Goal: Information Seeking & Learning: Learn about a topic

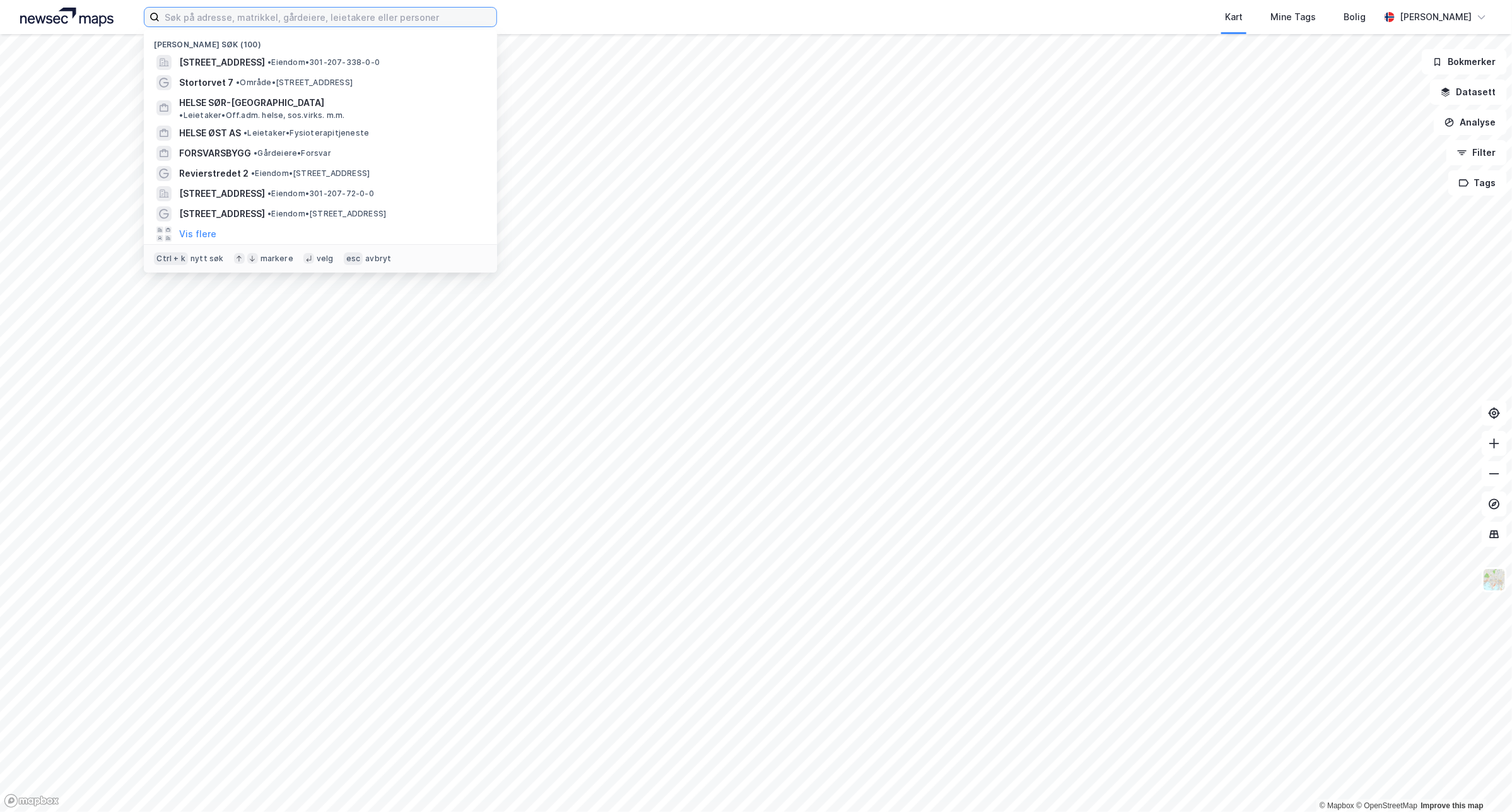
click at [375, 20] on input at bounding box center [328, 16] width 337 height 19
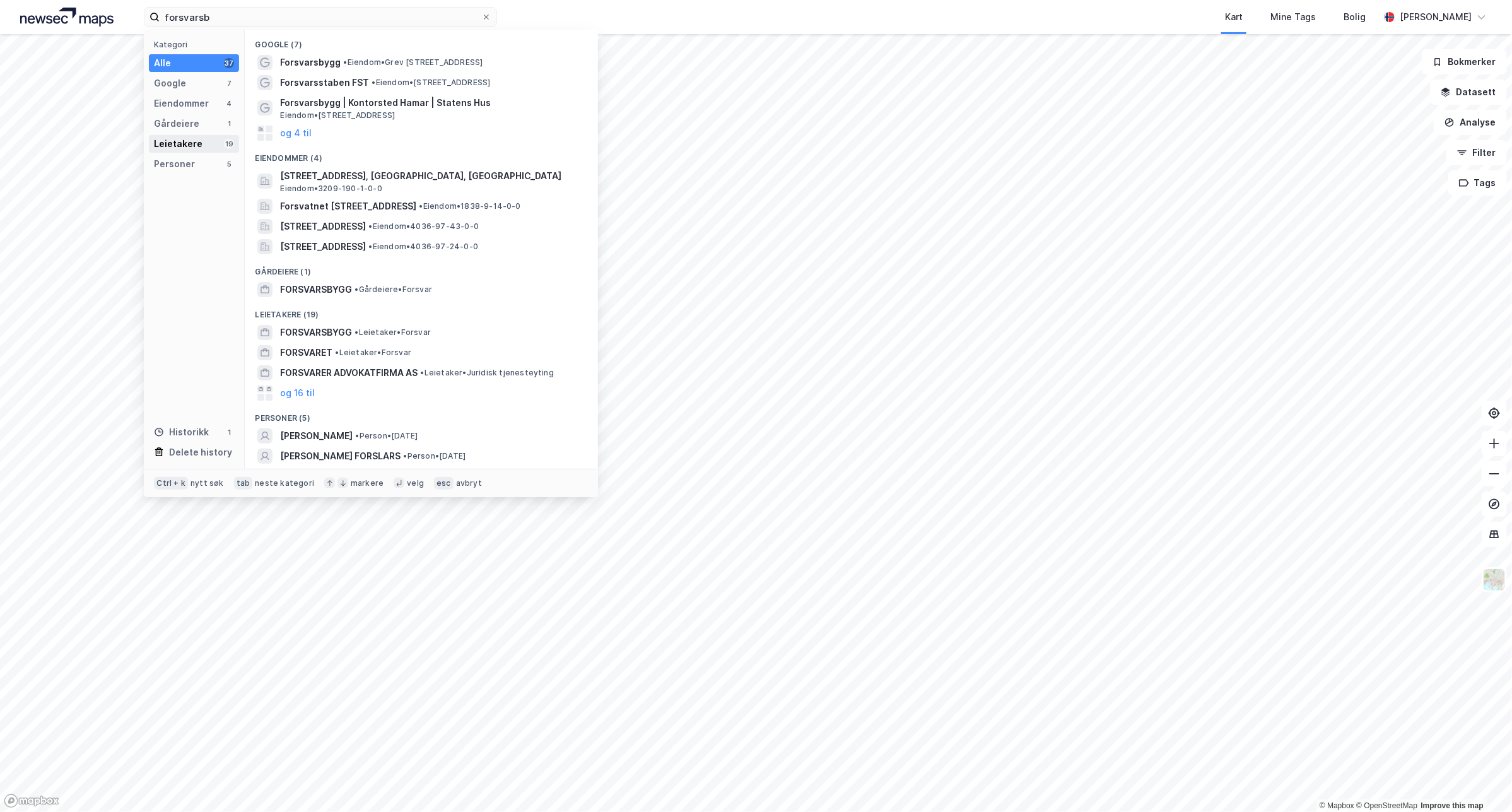
click at [199, 143] on div "Leietakere" at bounding box center [177, 144] width 48 height 15
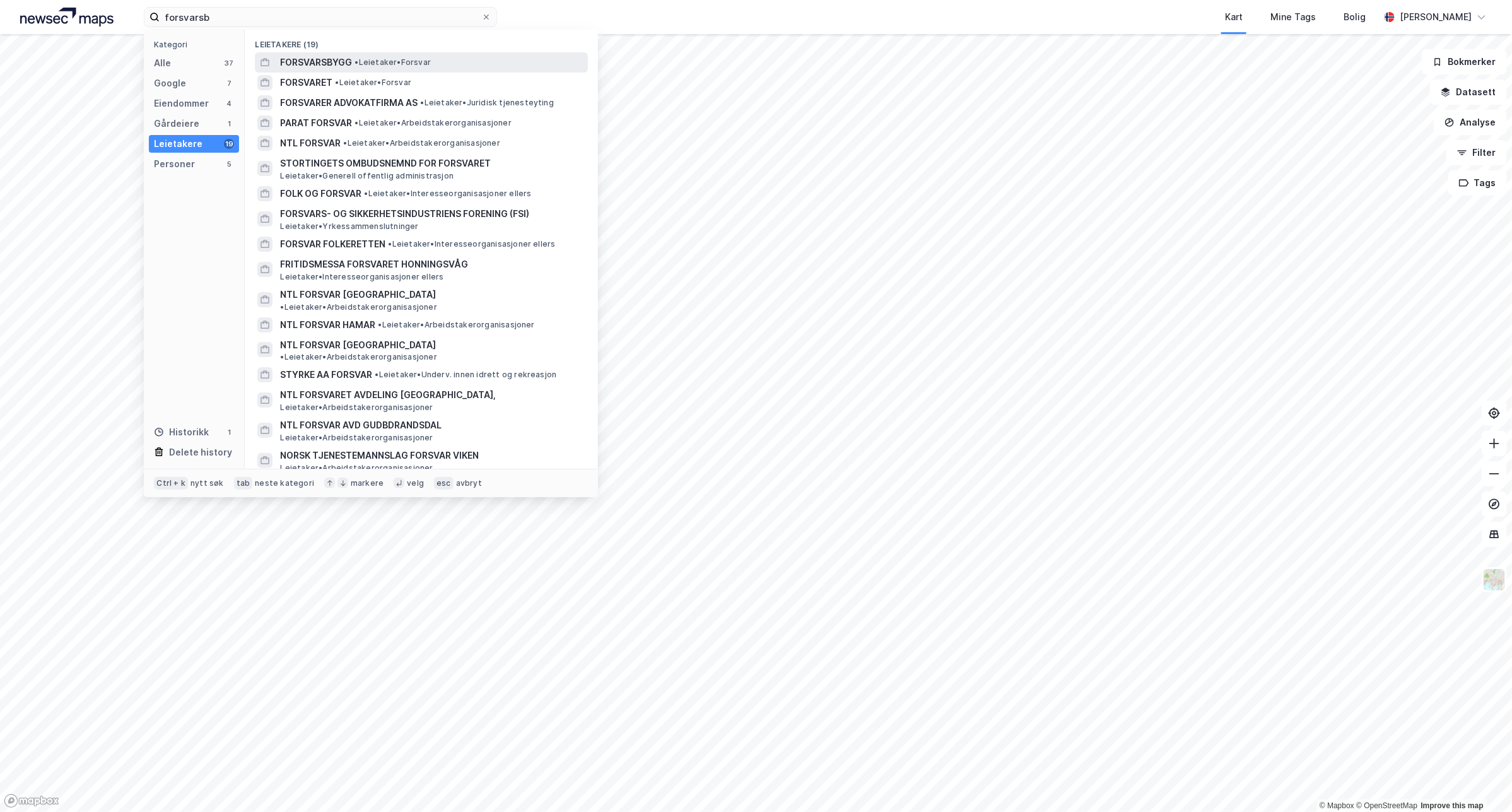
click at [314, 57] on span "FORSVARSBYGG" at bounding box center [315, 62] width 72 height 15
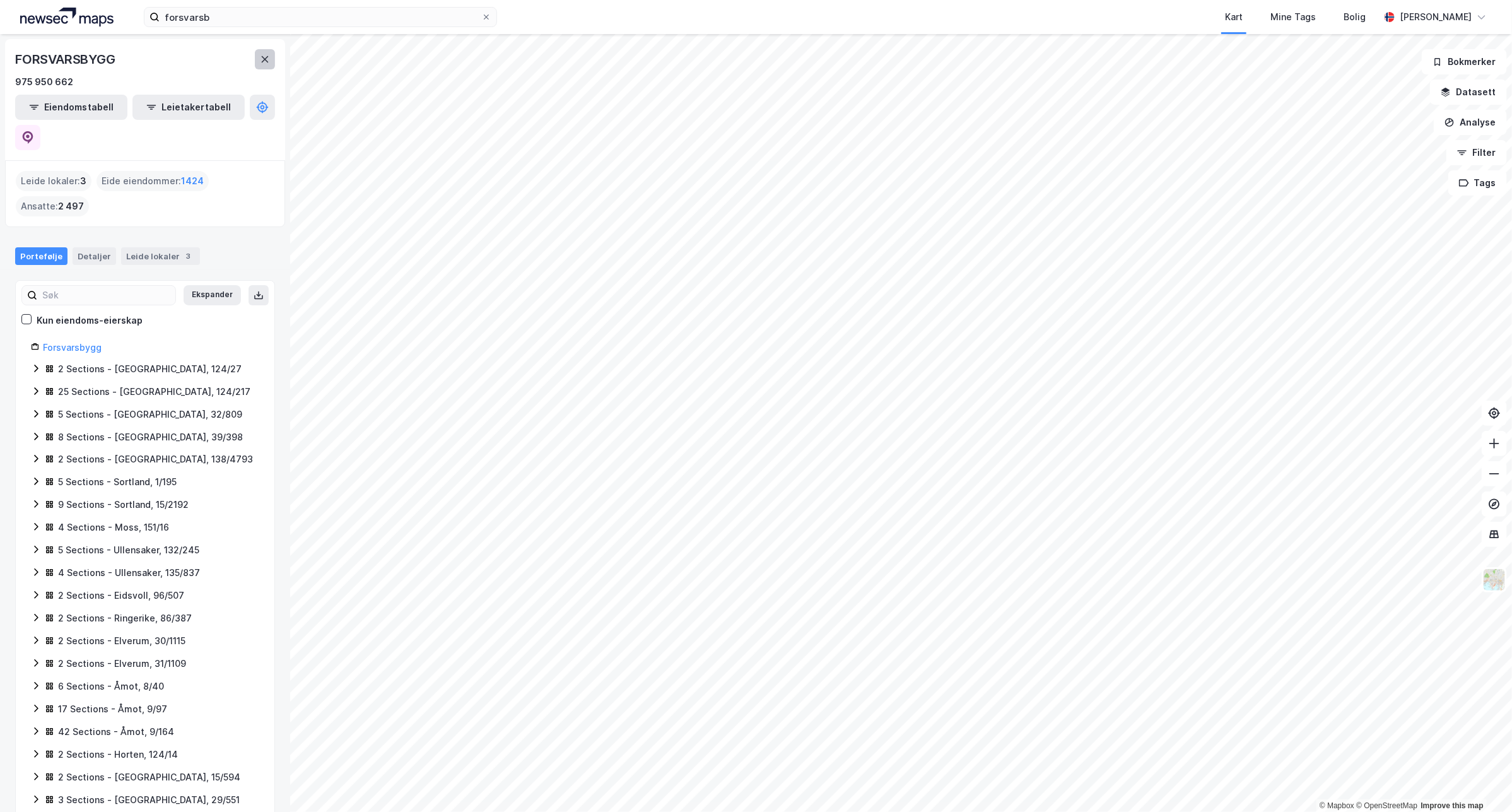
click at [260, 55] on icon at bounding box center [264, 59] width 10 height 10
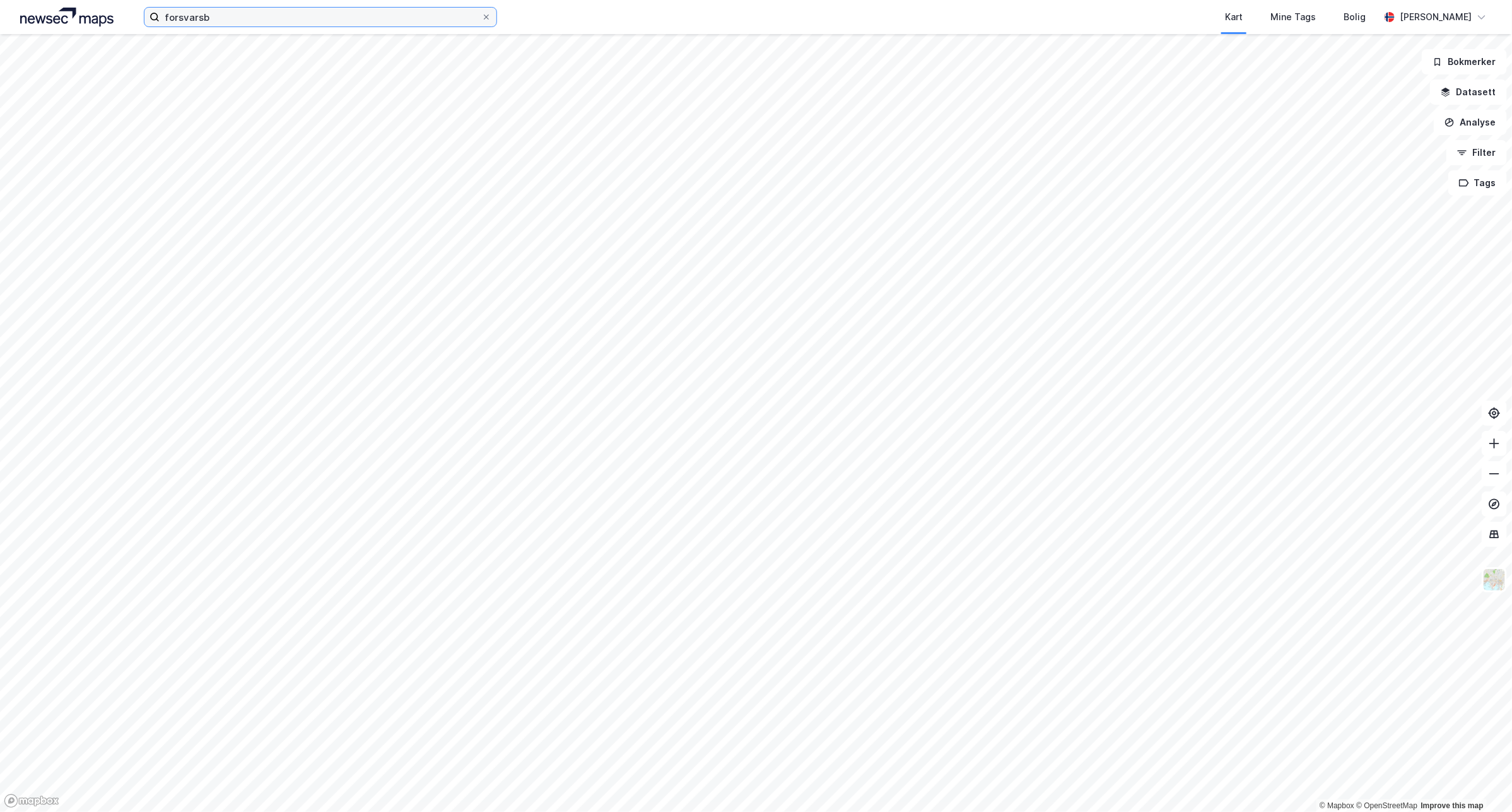
click at [242, 25] on input "forsvarsb" at bounding box center [321, 16] width 321 height 19
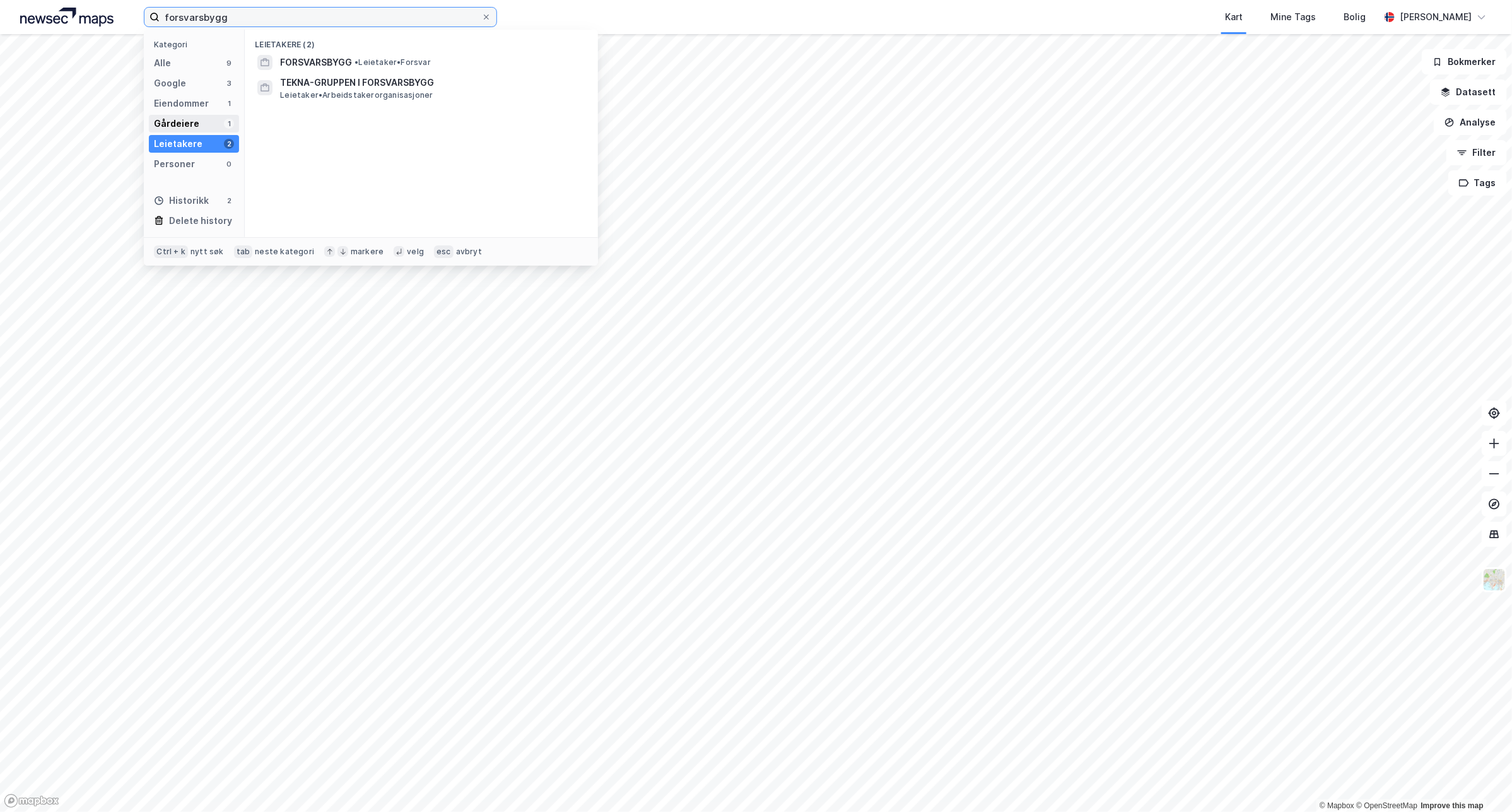
type input "forsvarsbygg"
click at [181, 125] on div "Gårdeiere" at bounding box center [176, 124] width 45 height 15
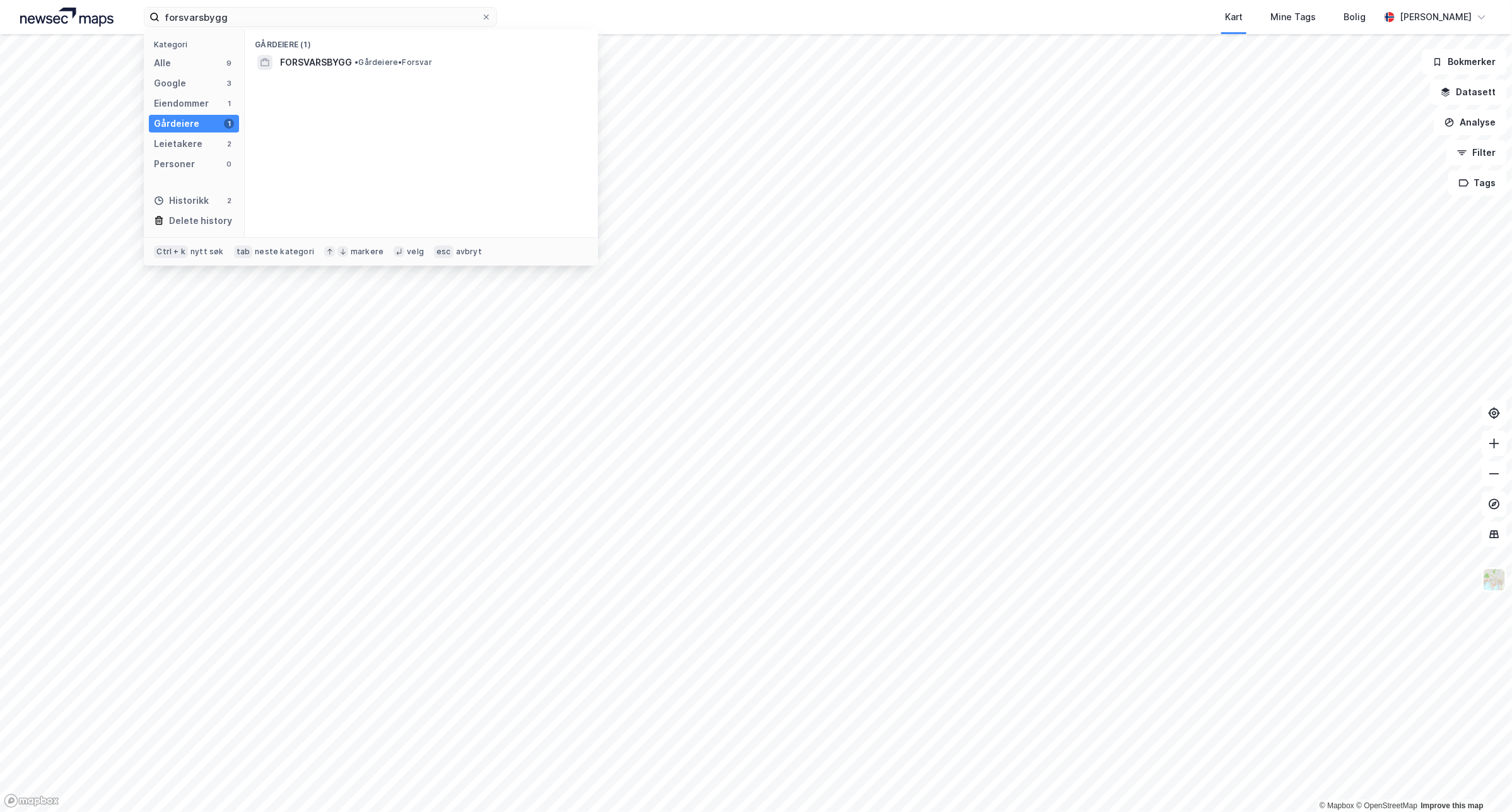
click at [340, 36] on div "Gårdeiere (1)" at bounding box center [420, 41] width 353 height 23
click at [343, 54] on div "FORSVARSBYGG • Gårdeiere • Forsvar" at bounding box center [421, 63] width 333 height 20
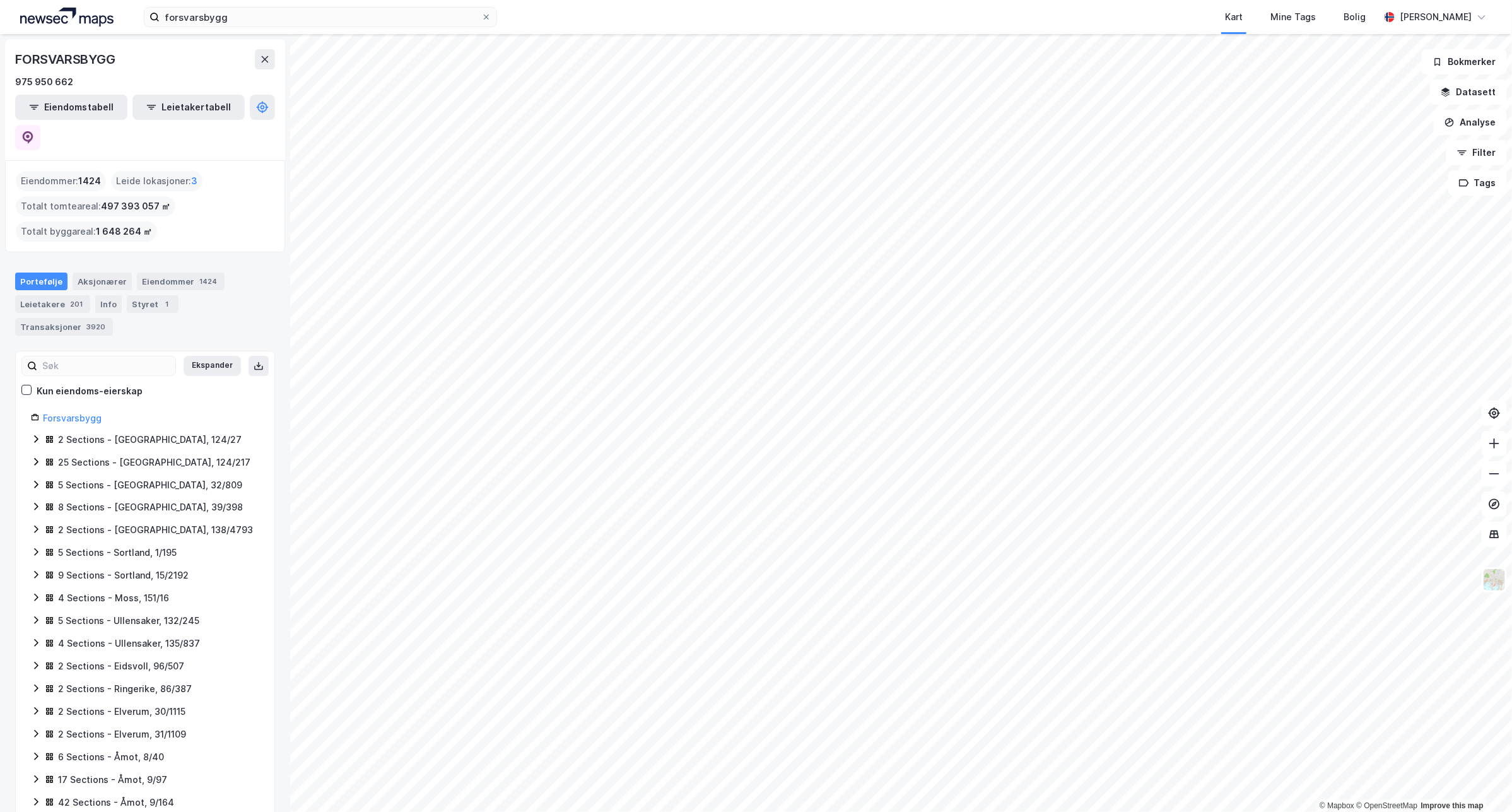
click at [139, 455] on div "25 Sections - [GEOGRAPHIC_DATA], 124/217" at bounding box center [154, 462] width 193 height 15
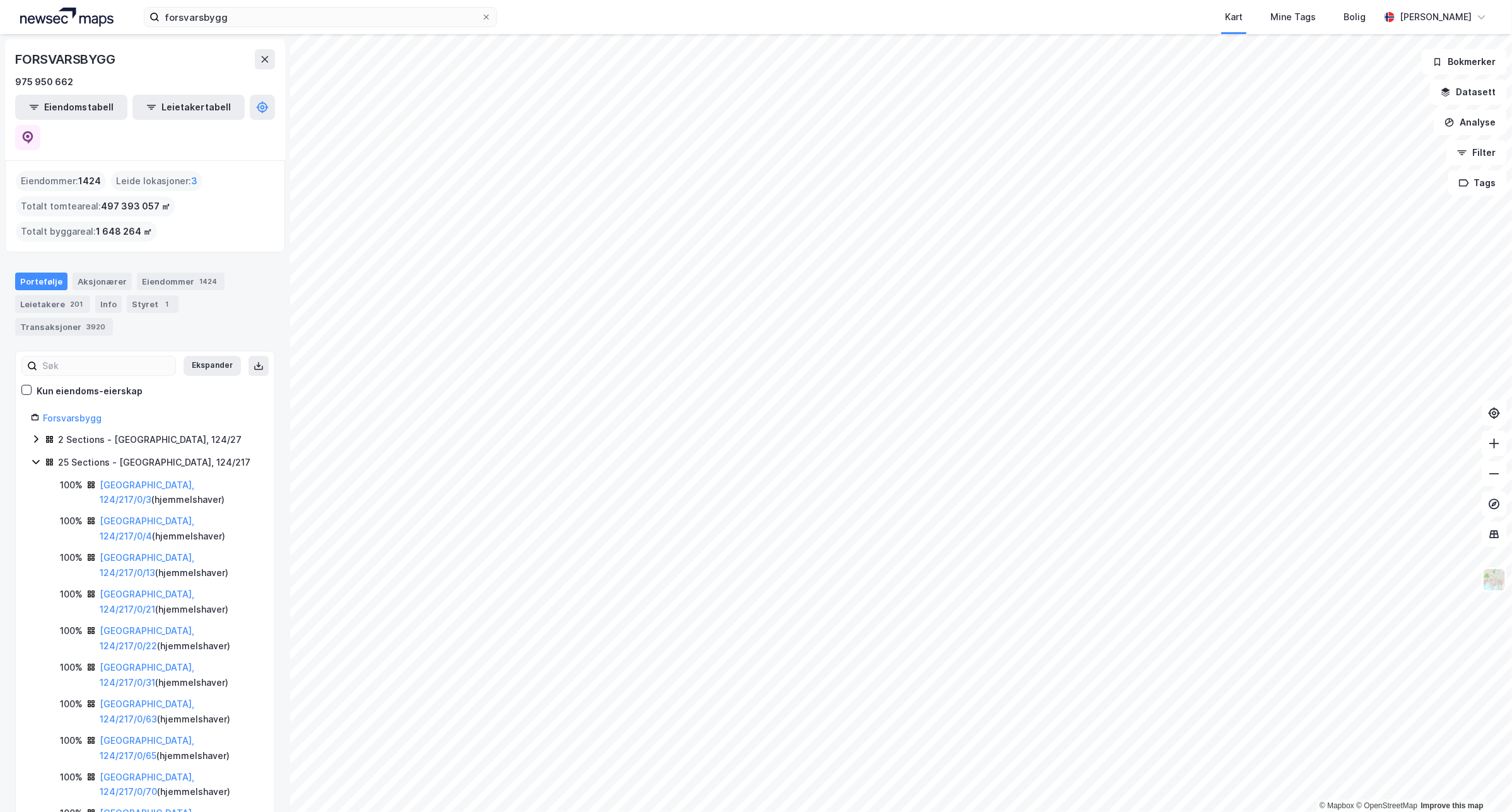
click at [33, 457] on icon at bounding box center [35, 461] width 10 height 10
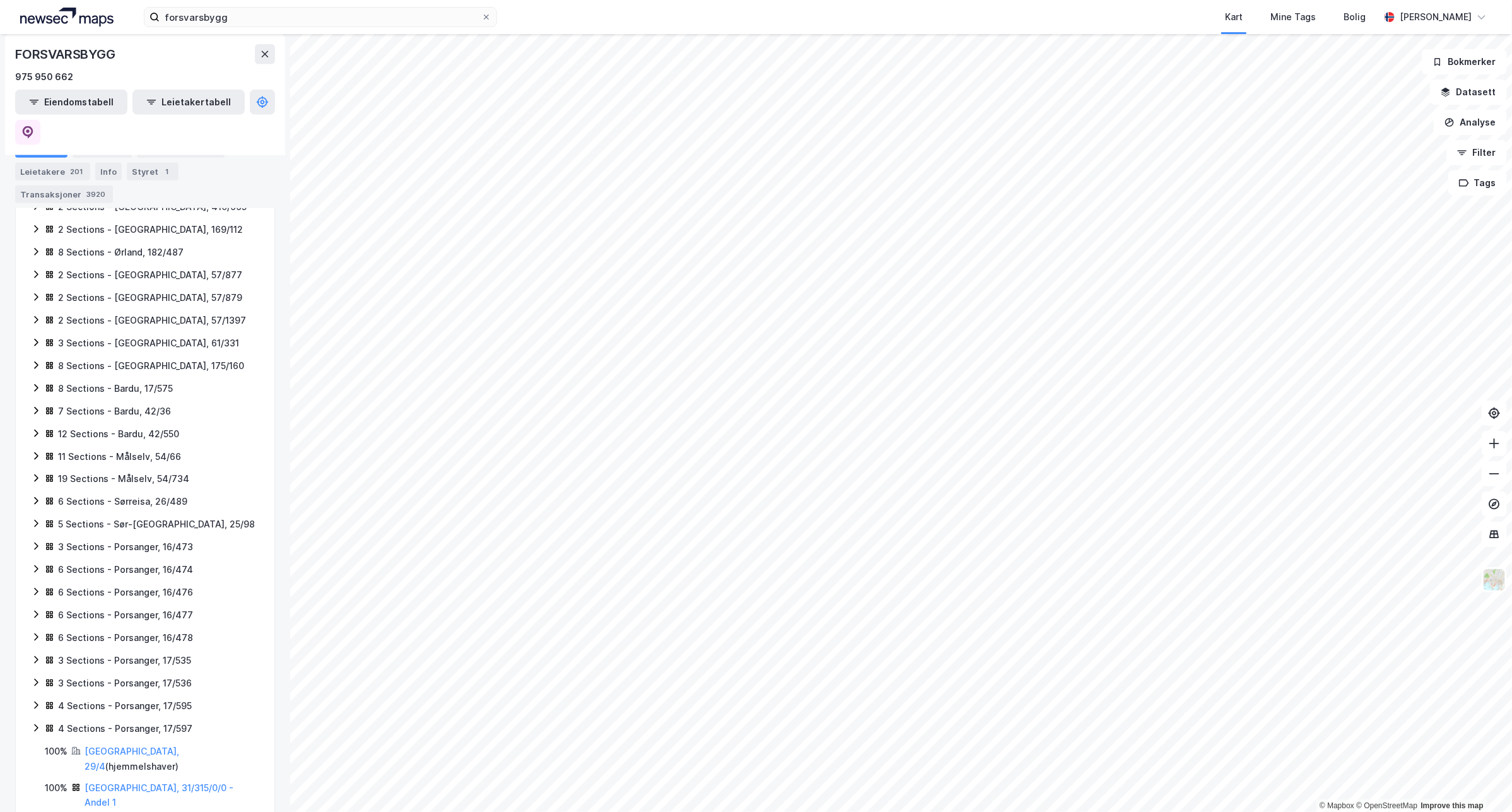
scroll to position [787, 0]
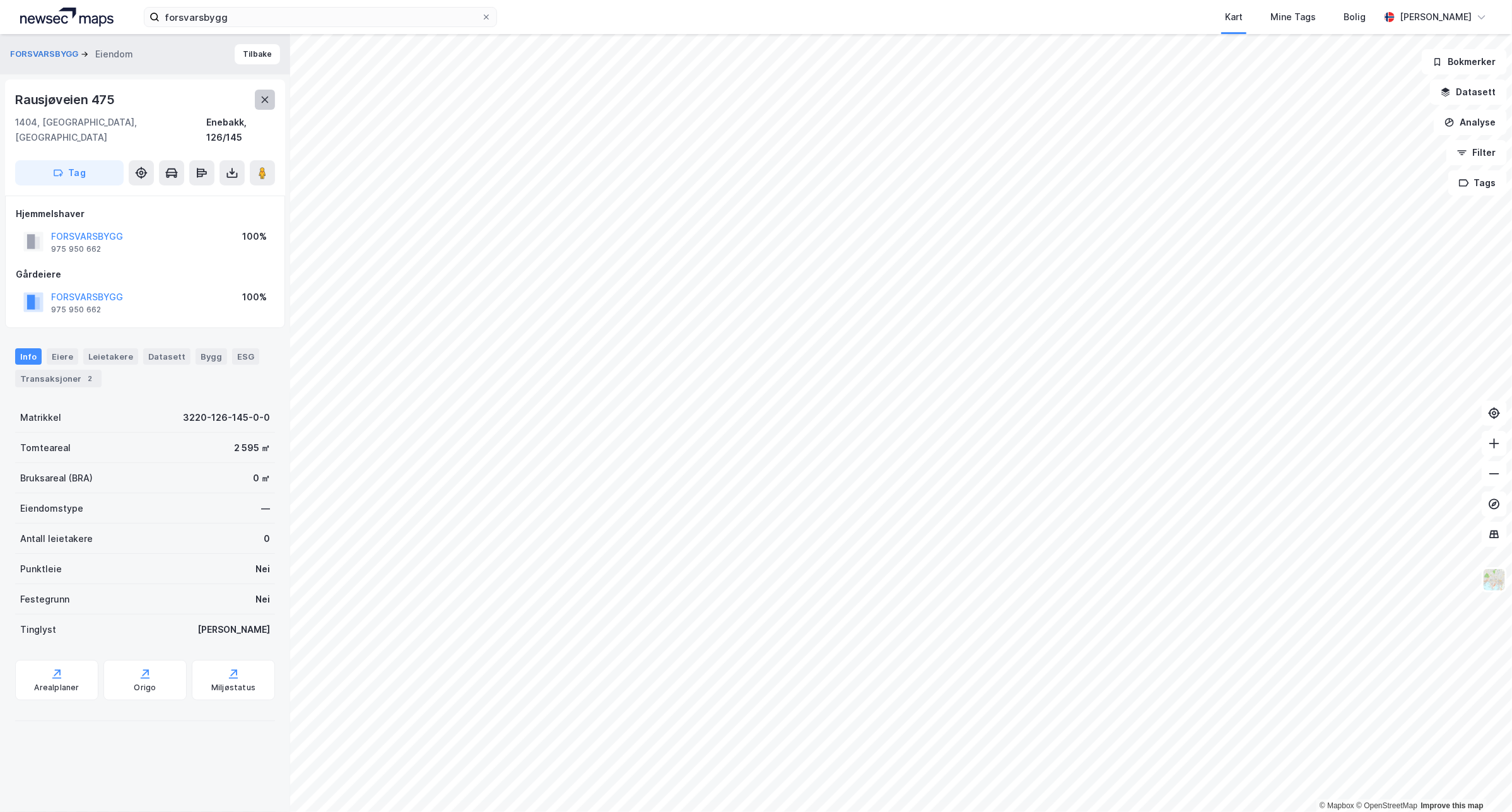
click at [266, 94] on icon at bounding box center [264, 99] width 10 height 10
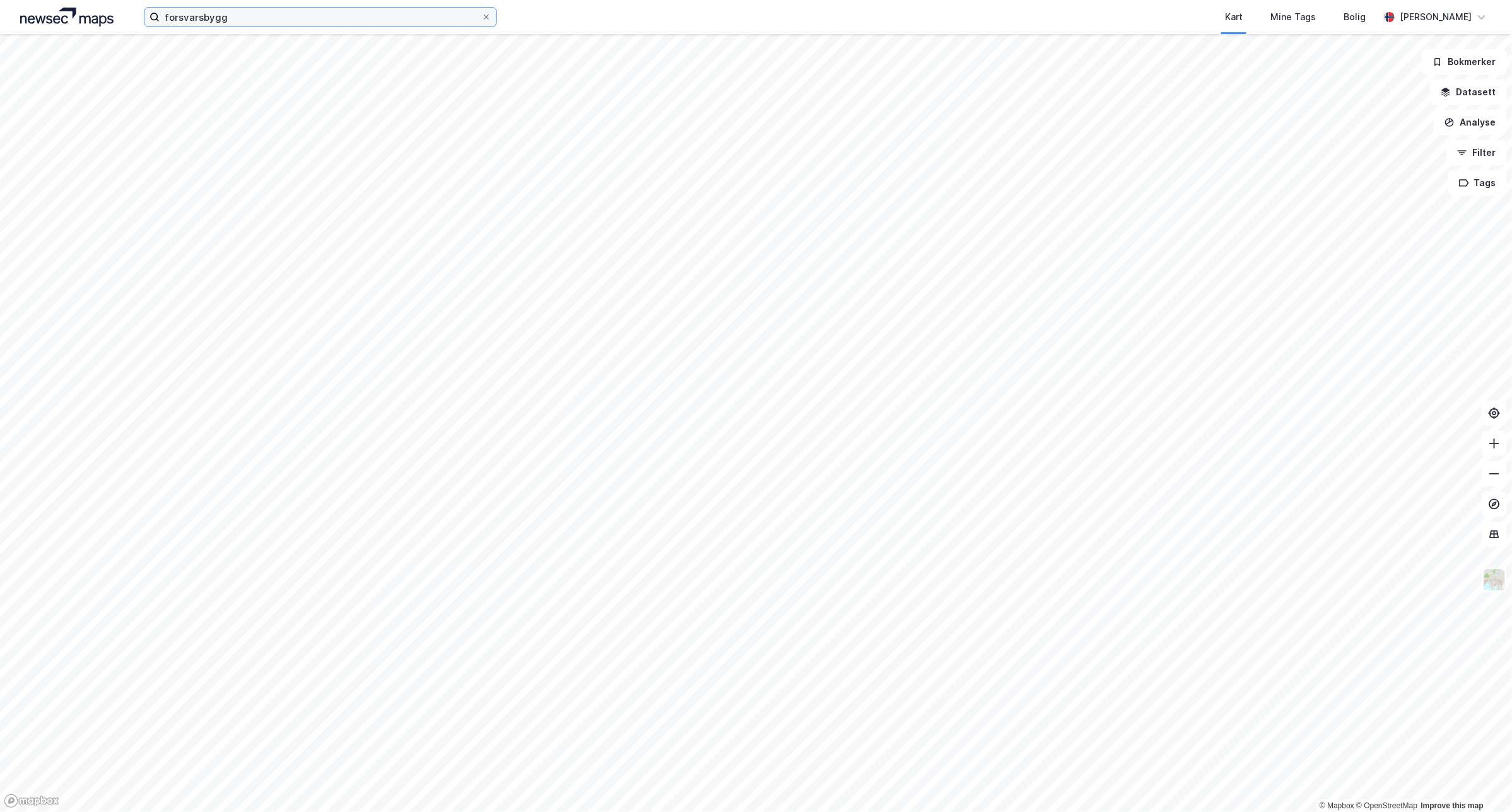
click at [370, 17] on input "forsvarsbygg" at bounding box center [321, 16] width 321 height 19
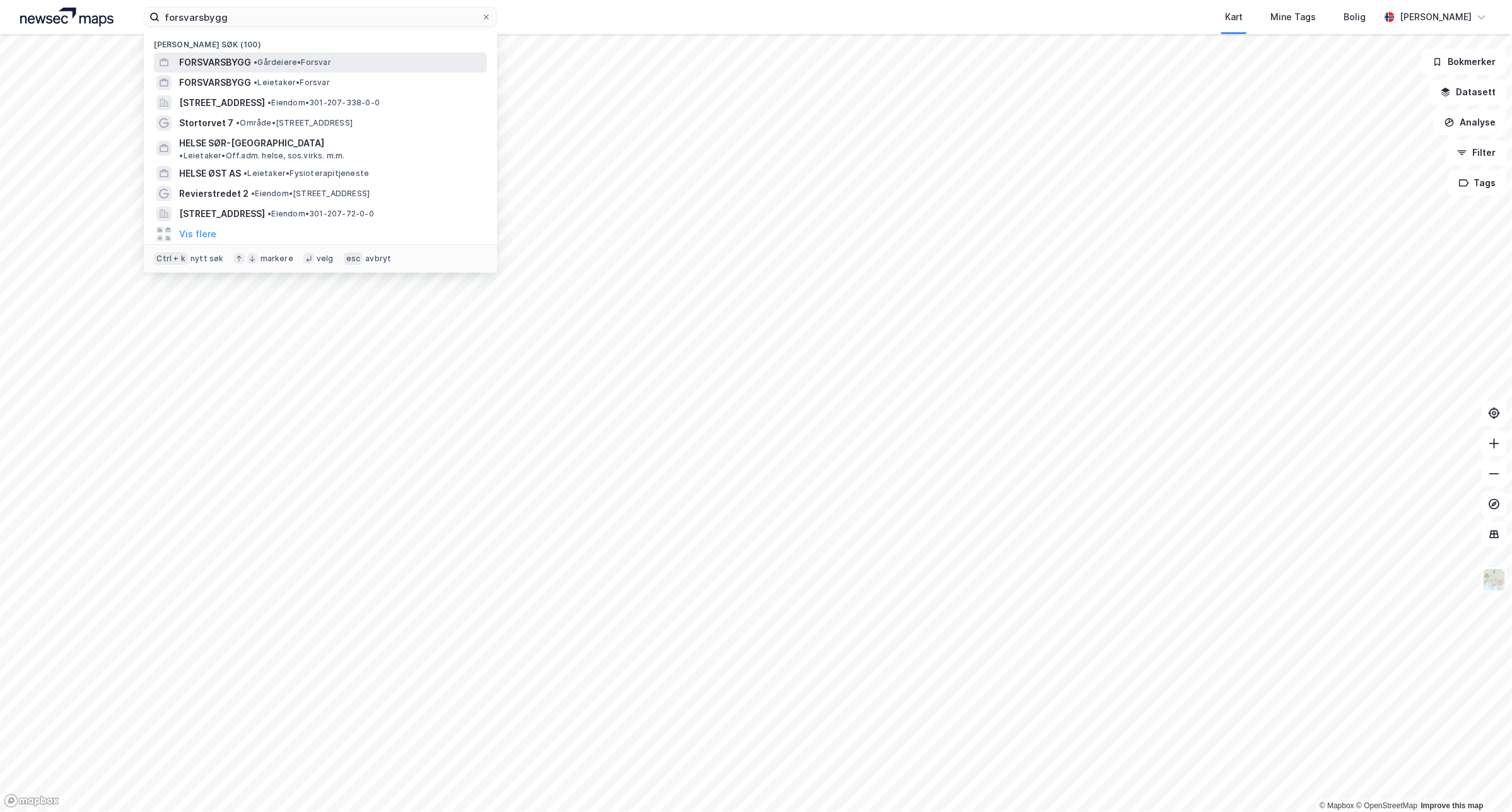
click at [330, 61] on span "• Gårdeiere • Forsvar" at bounding box center [292, 62] width 77 height 10
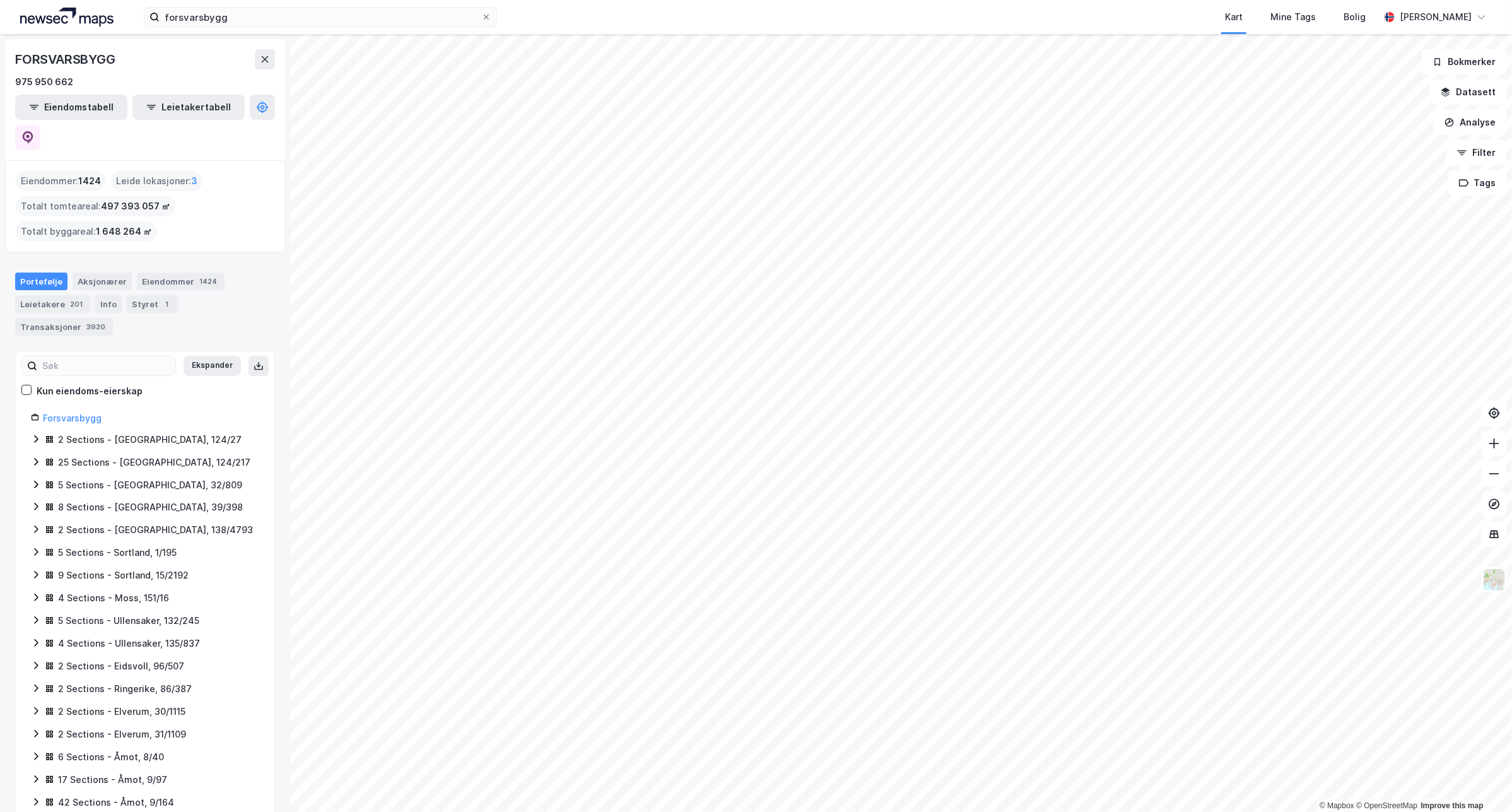
click at [33, 434] on icon at bounding box center [35, 439] width 10 height 10
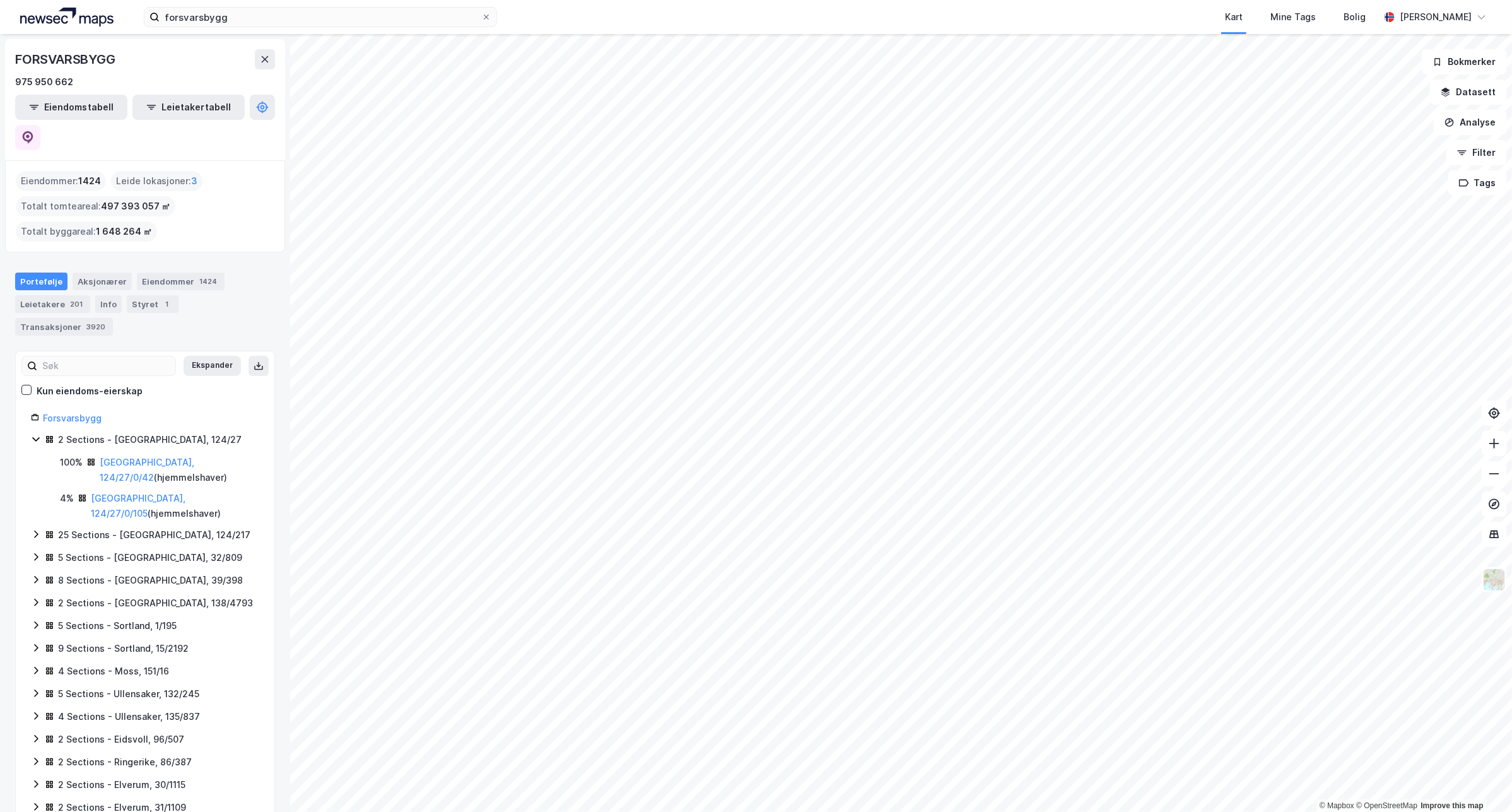
click at [36, 434] on icon at bounding box center [35, 439] width 10 height 10
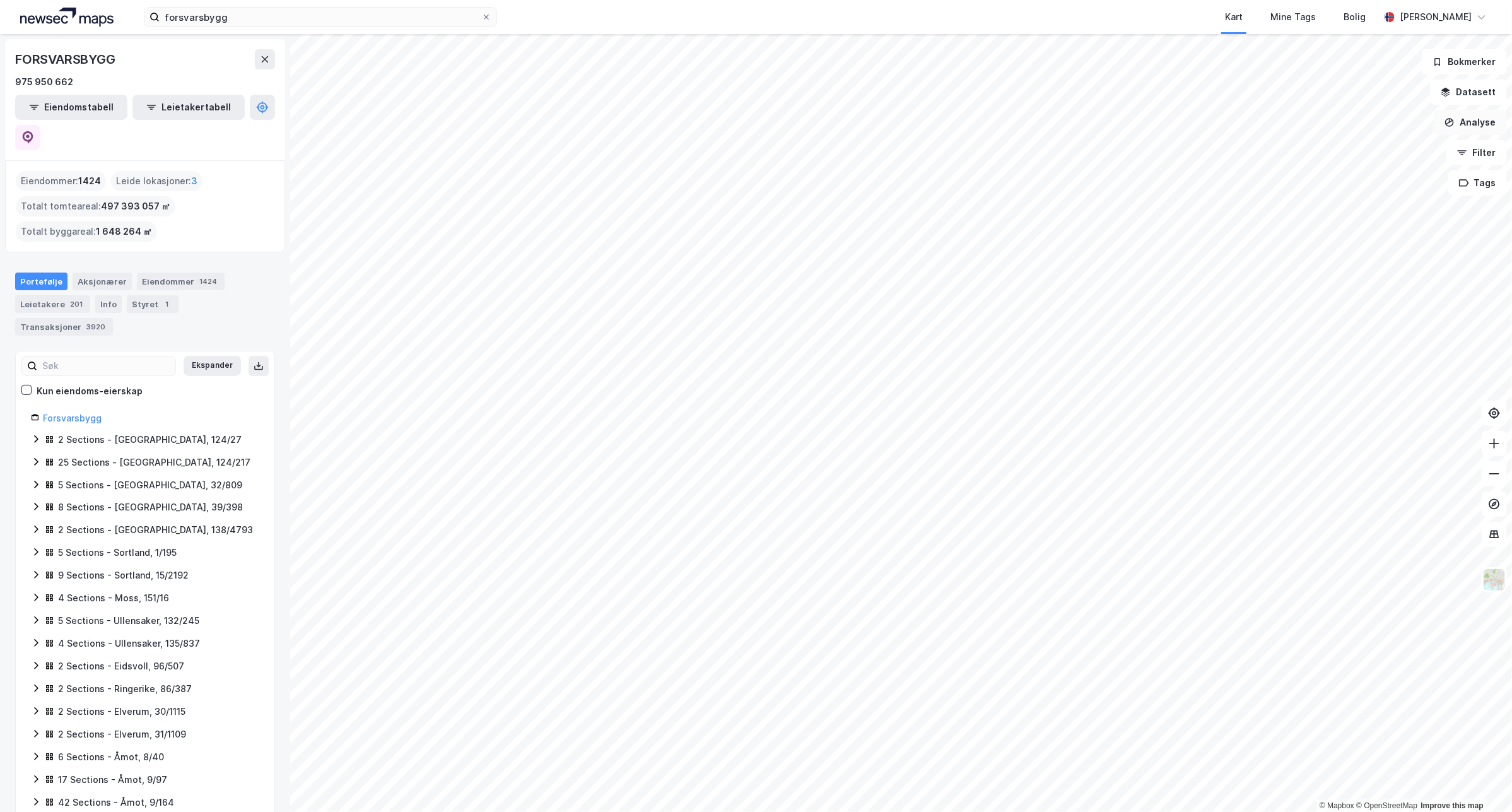
click at [1471, 123] on button "Analyse" at bounding box center [1469, 123] width 74 height 25
click at [1475, 88] on button "Datasett" at bounding box center [1468, 93] width 77 height 25
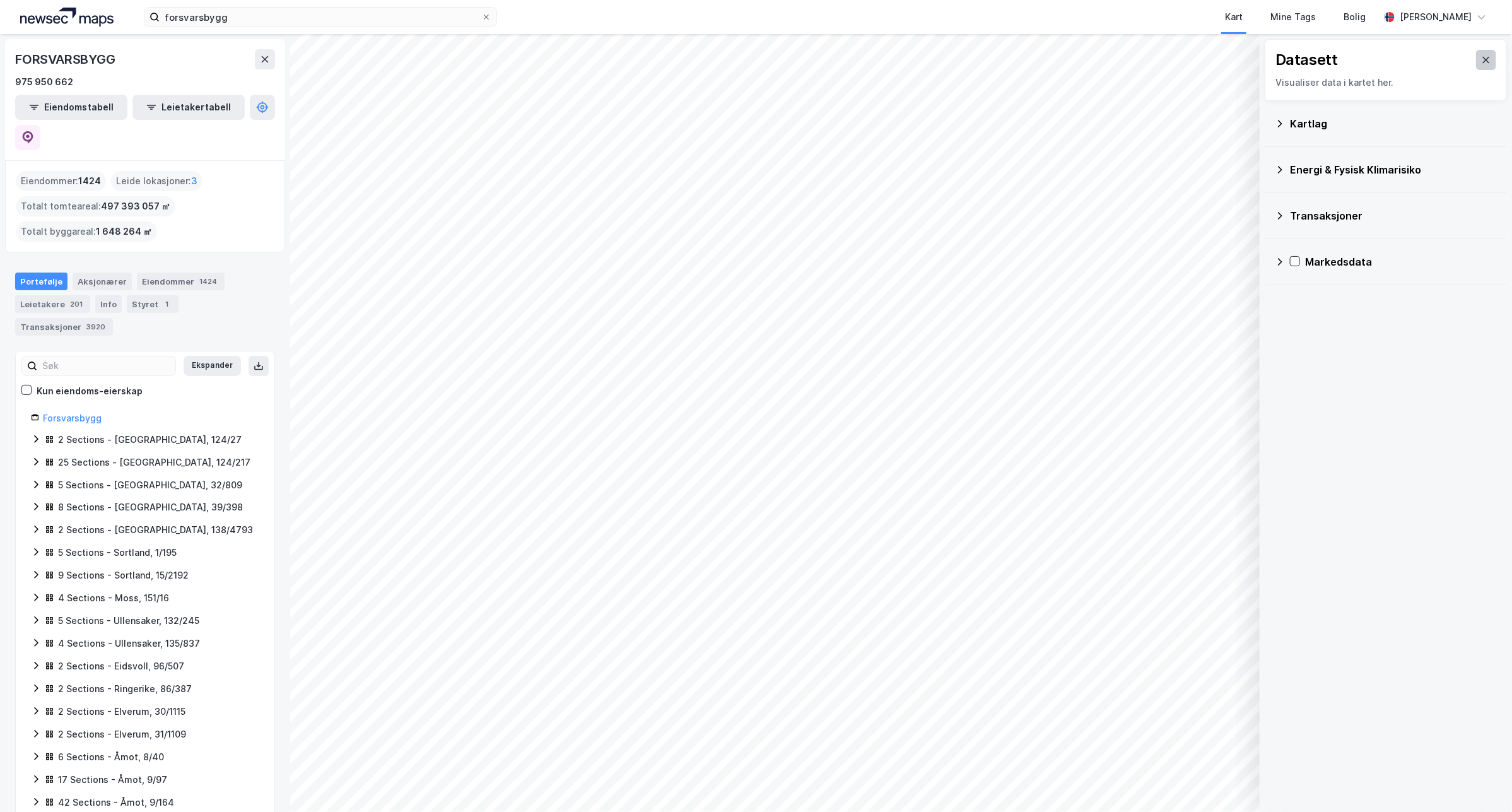
click at [1480, 60] on button at bounding box center [1486, 60] width 20 height 20
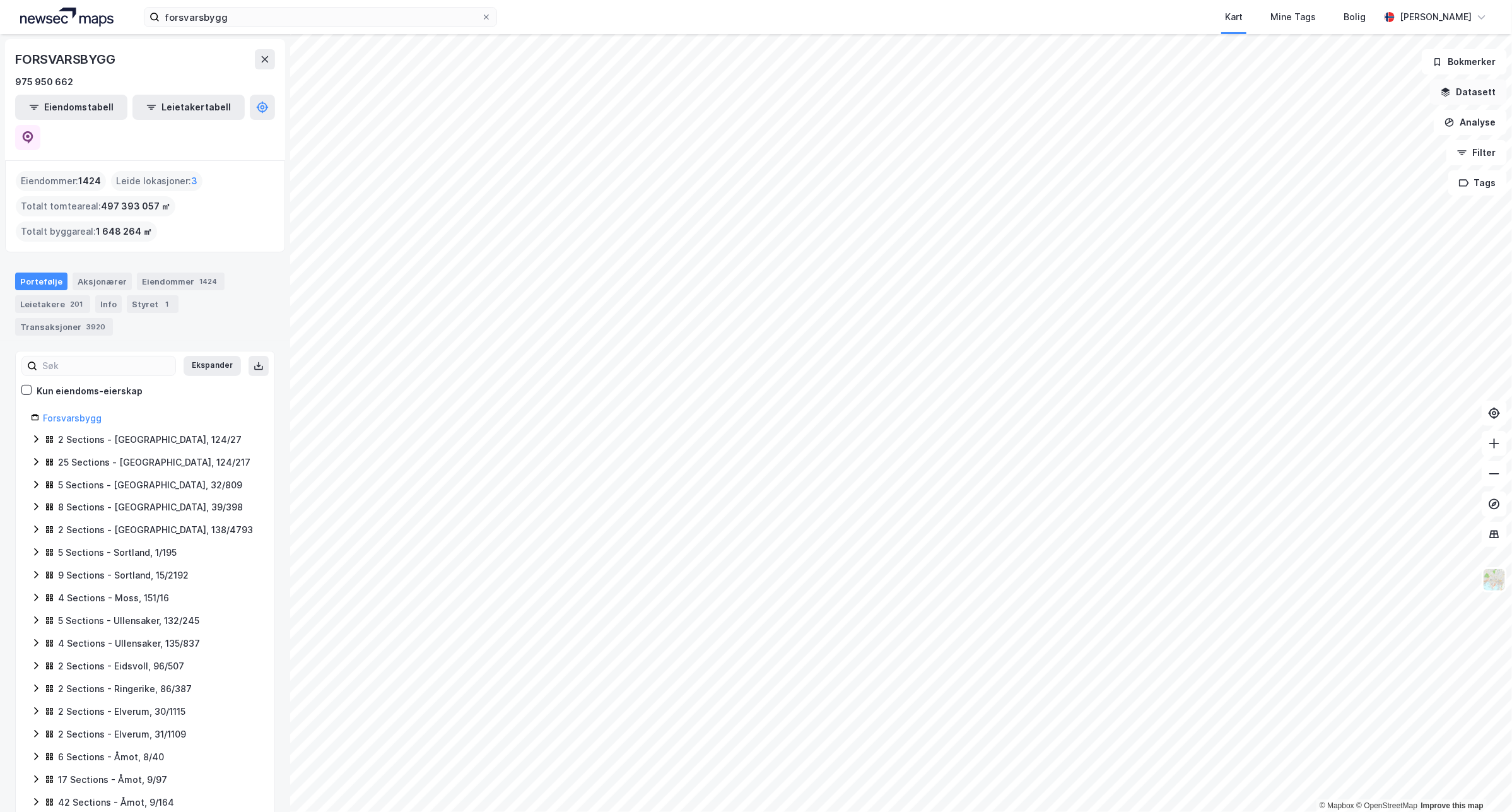
click at [1474, 84] on button "Datasett" at bounding box center [1468, 93] width 77 height 25
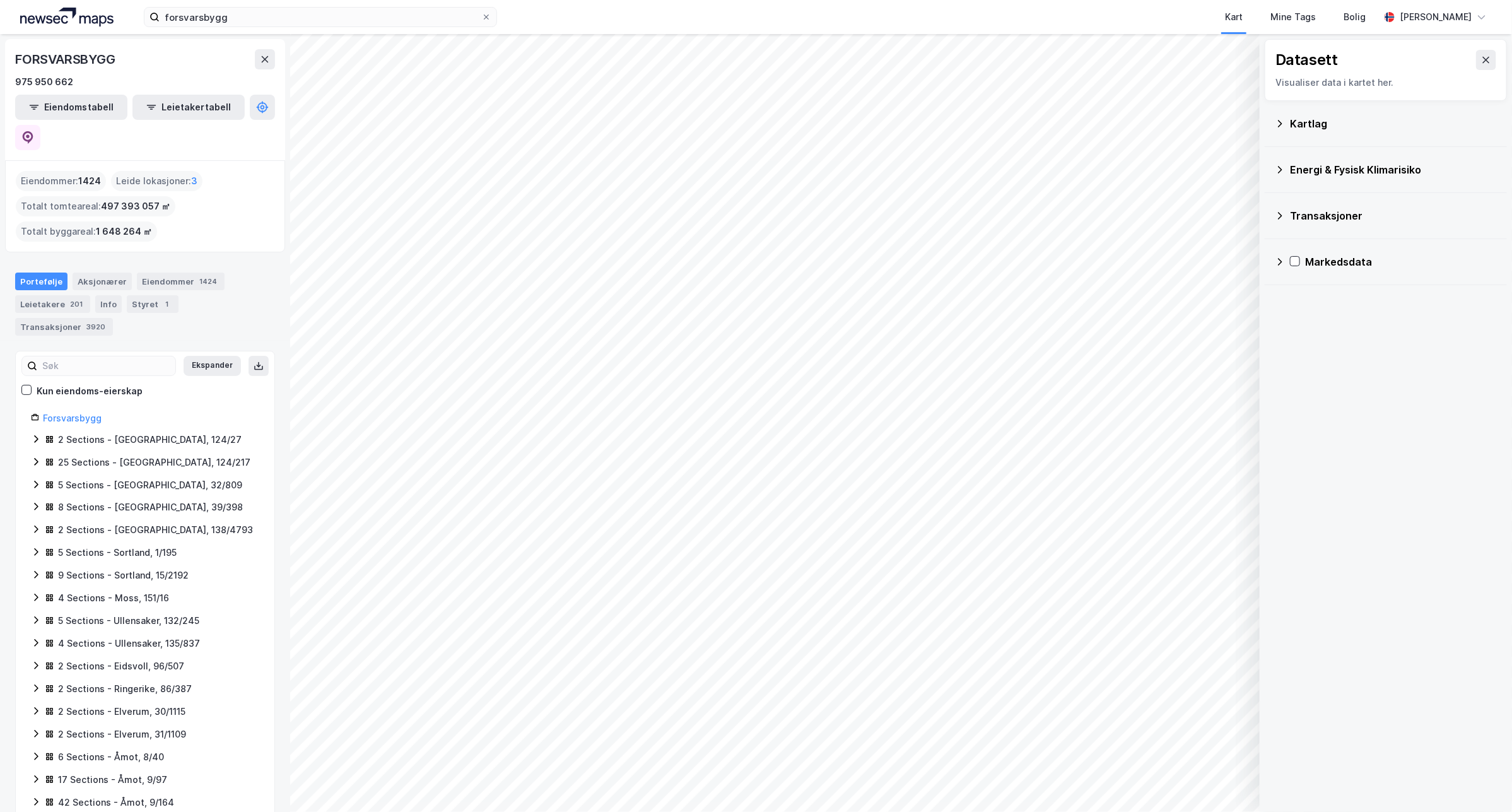
click at [1307, 127] on div "Kartlag" at bounding box center [1393, 124] width 207 height 15
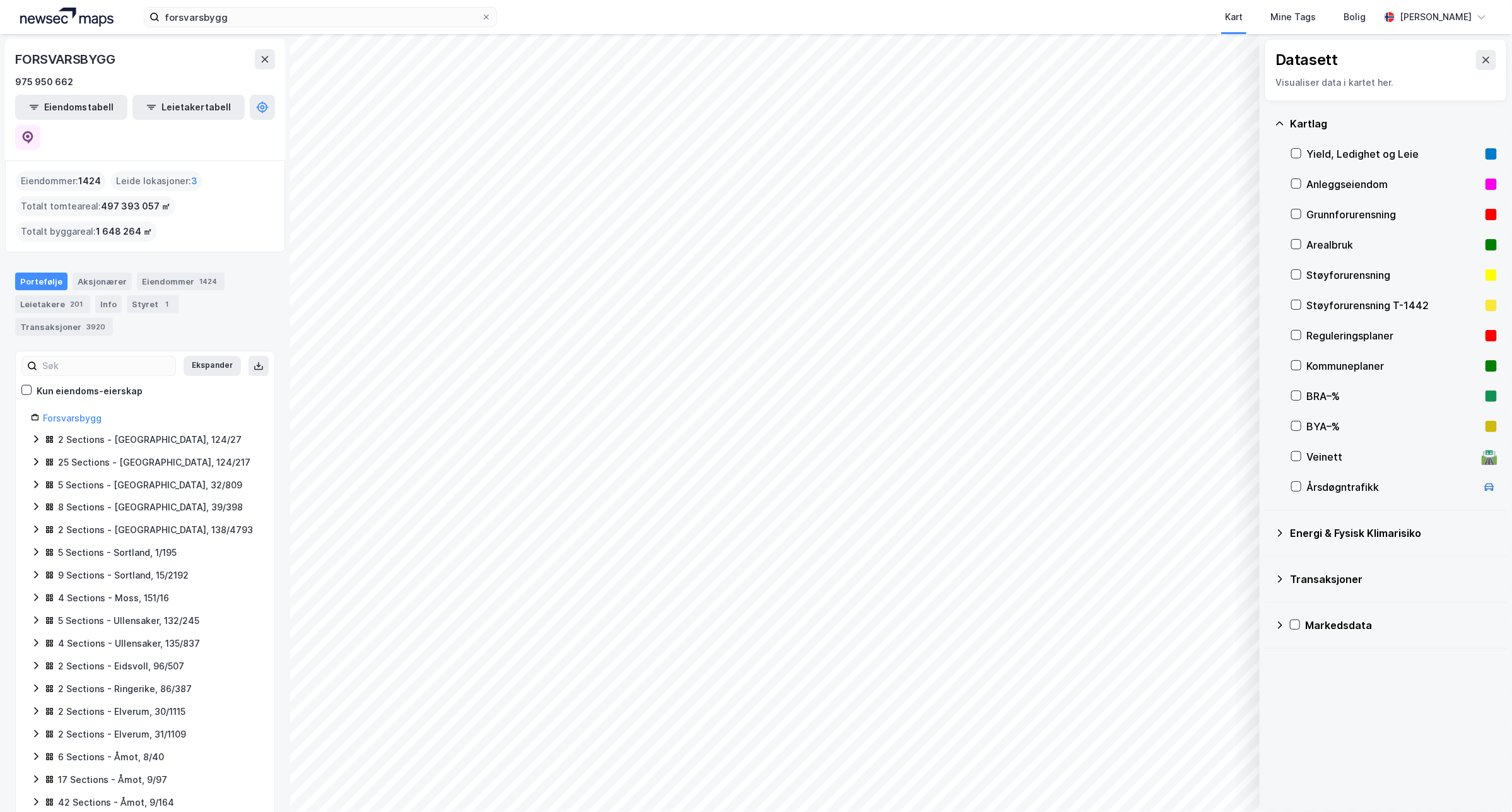
click at [1309, 121] on div "Kartlag" at bounding box center [1393, 124] width 207 height 15
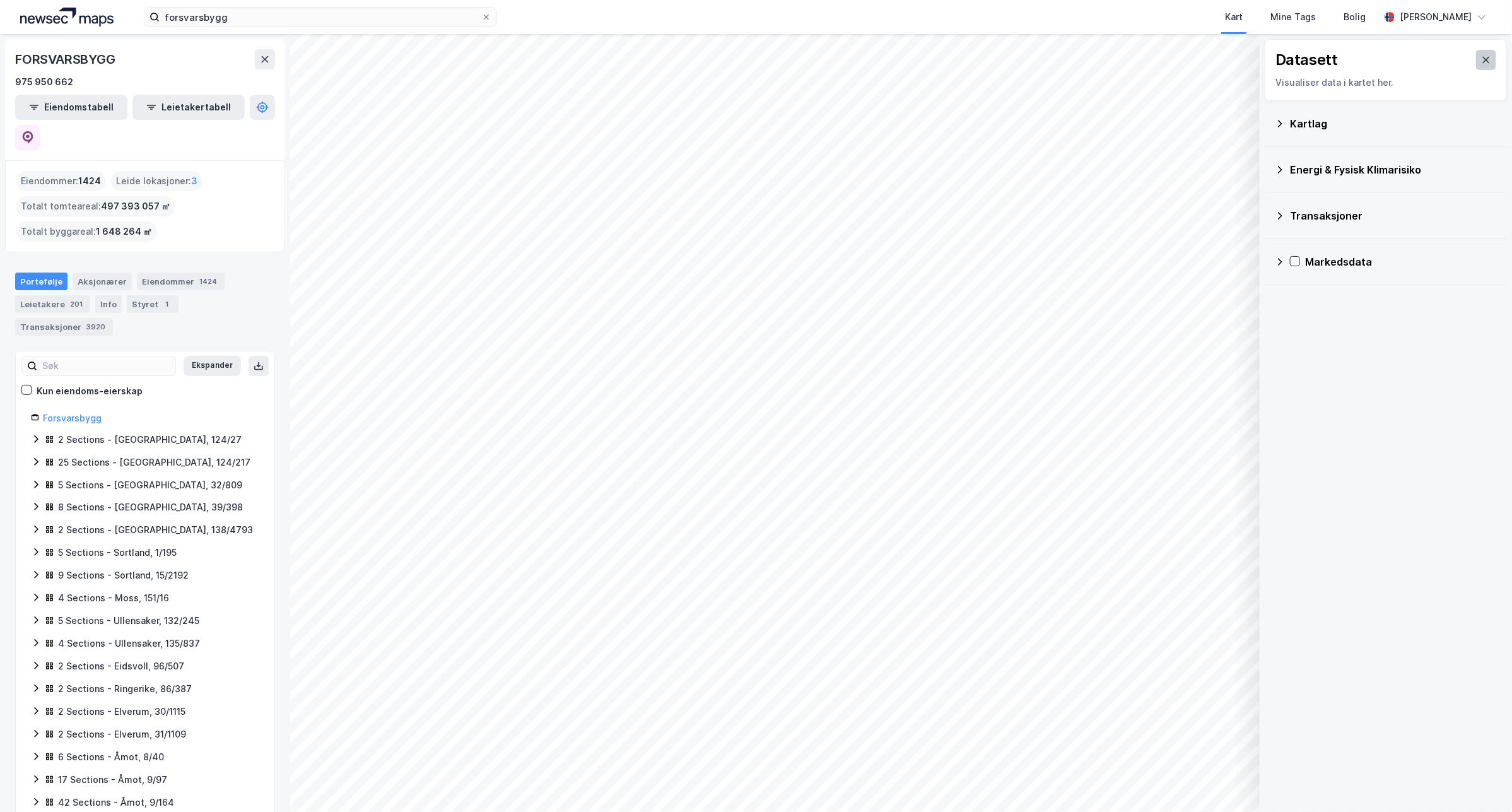
click at [1483, 61] on button at bounding box center [1486, 60] width 20 height 20
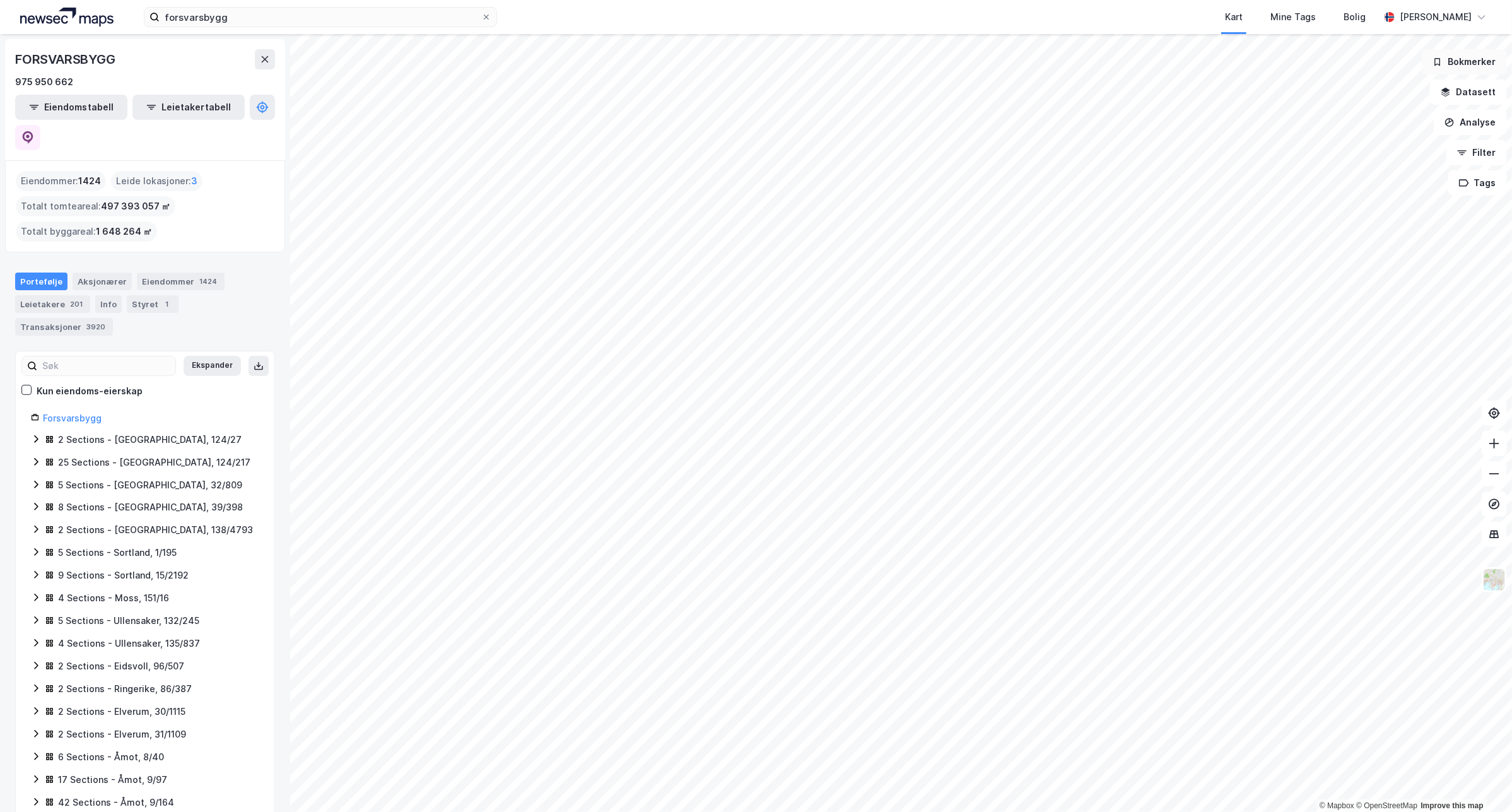
click at [1471, 55] on button "Bokmerker" at bounding box center [1464, 62] width 85 height 25
click at [1490, 572] on img at bounding box center [1494, 579] width 24 height 24
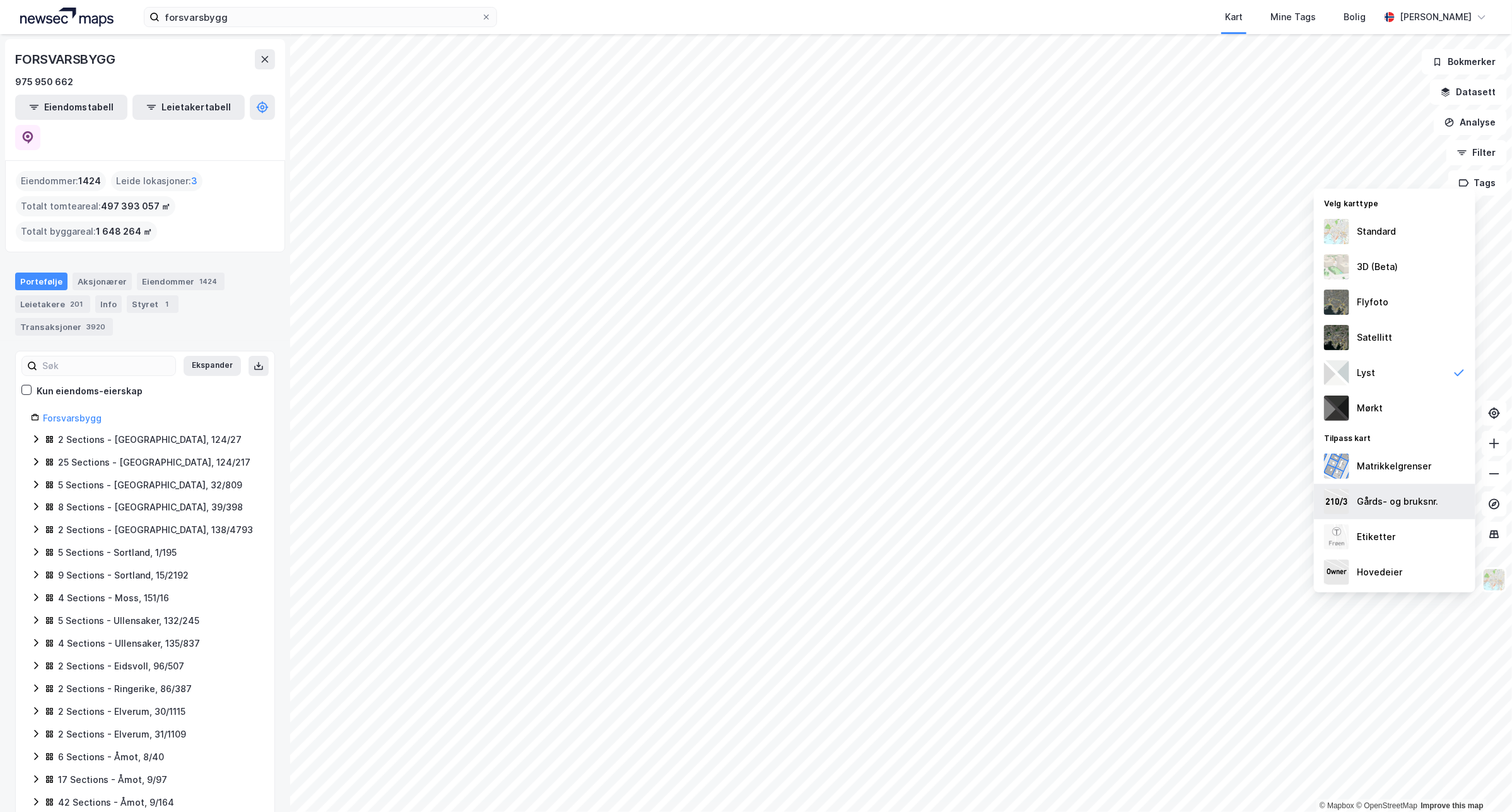
click at [1426, 505] on div "Gårds- og bruksnr." at bounding box center [1398, 501] width 82 height 15
click at [1428, 502] on div "Gårds- og bruksnr." at bounding box center [1398, 501] width 82 height 15
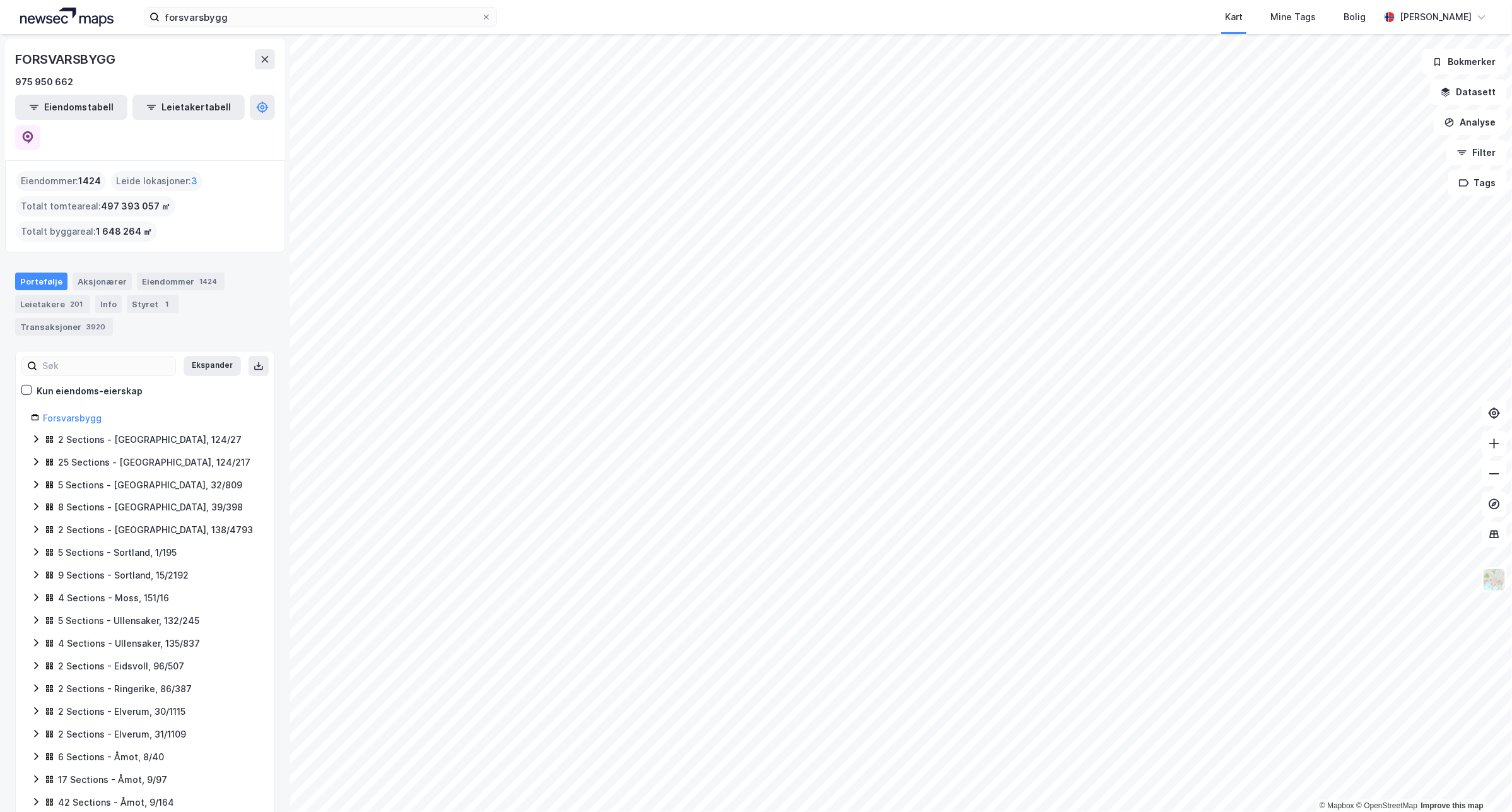
click at [197, 301] on div "Portefølje Aksjonærer Eiendommer 1424 Leietakere 201 Info Styret 1 Transaksjone…" at bounding box center [145, 303] width 260 height 63
click at [143, 99] on button "Leietakertabell" at bounding box center [189, 107] width 113 height 25
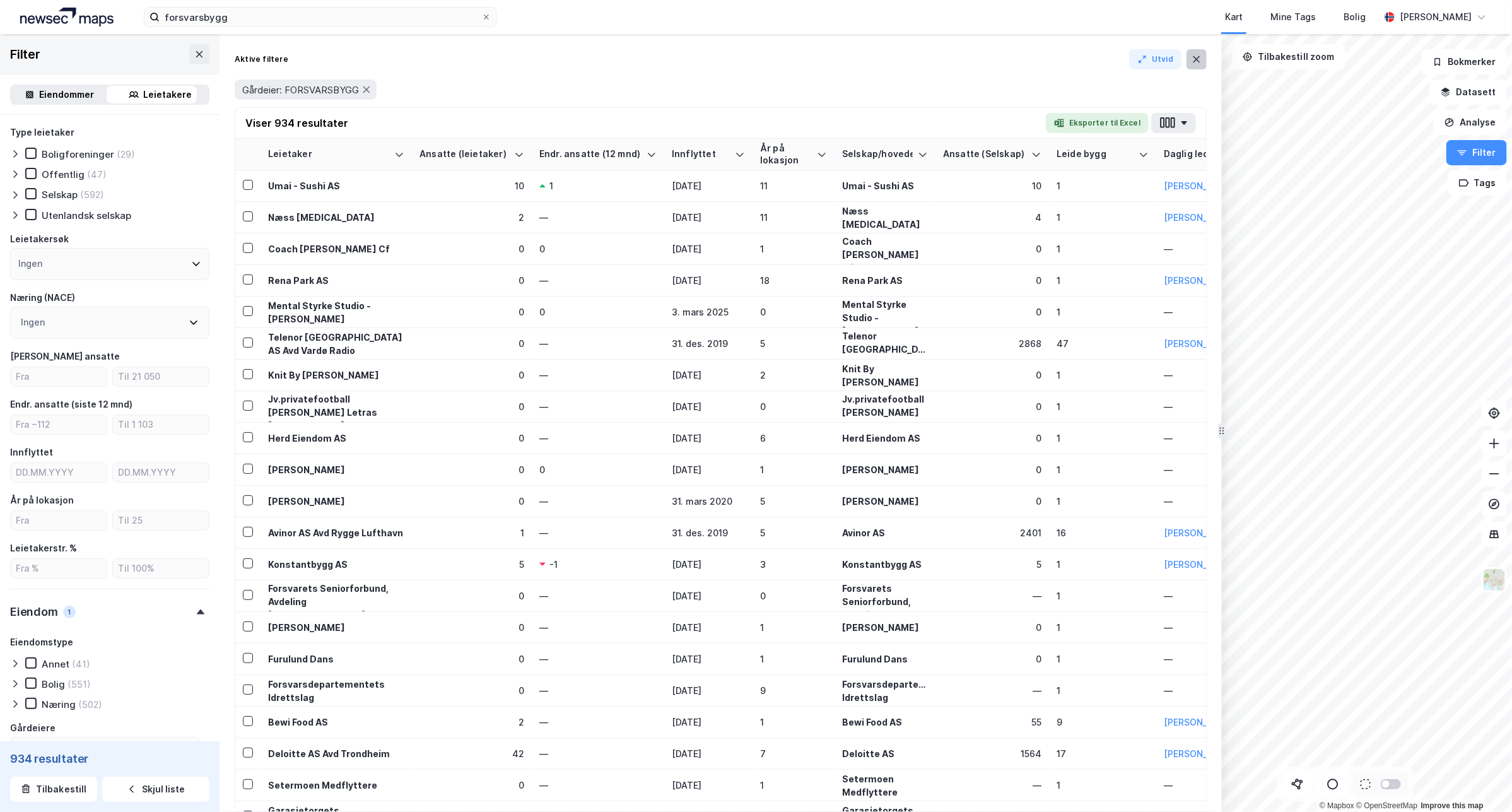
click at [1188, 51] on button at bounding box center [1196, 59] width 20 height 20
